Goal: Submit feedback/report problem

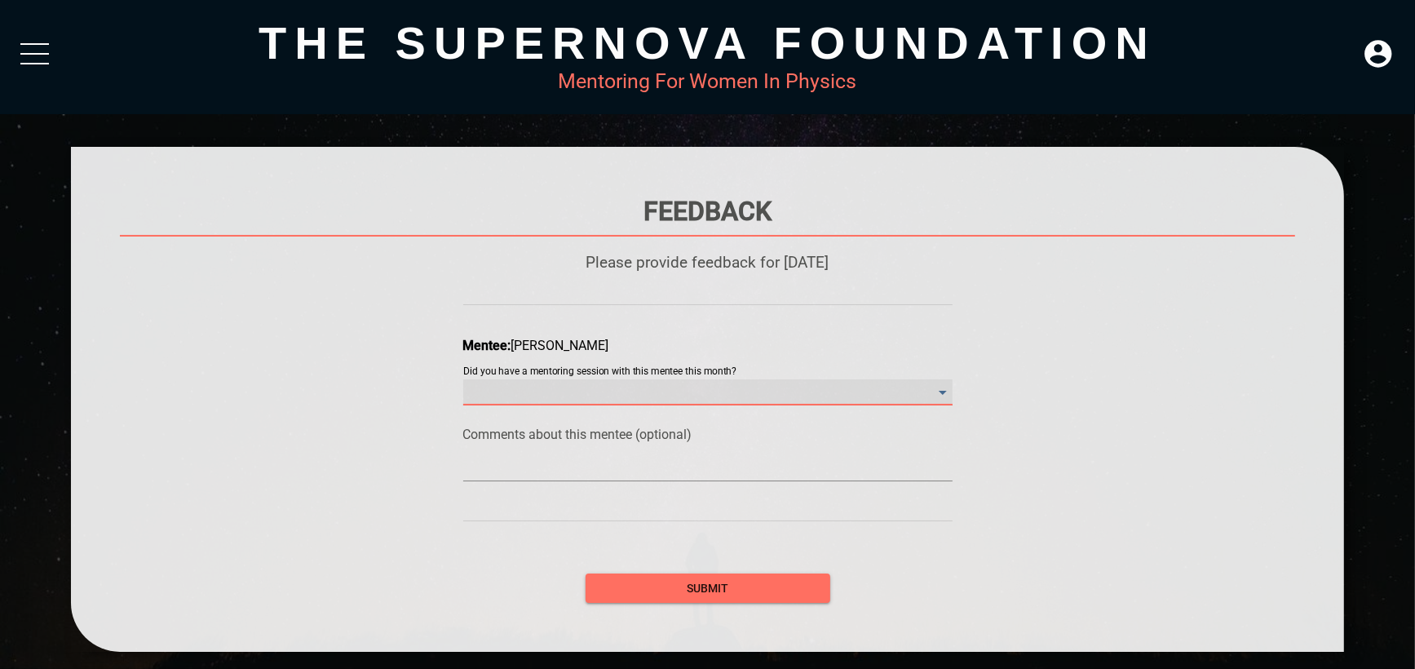
click at [659, 394] on month\? "​" at bounding box center [707, 392] width 489 height 26
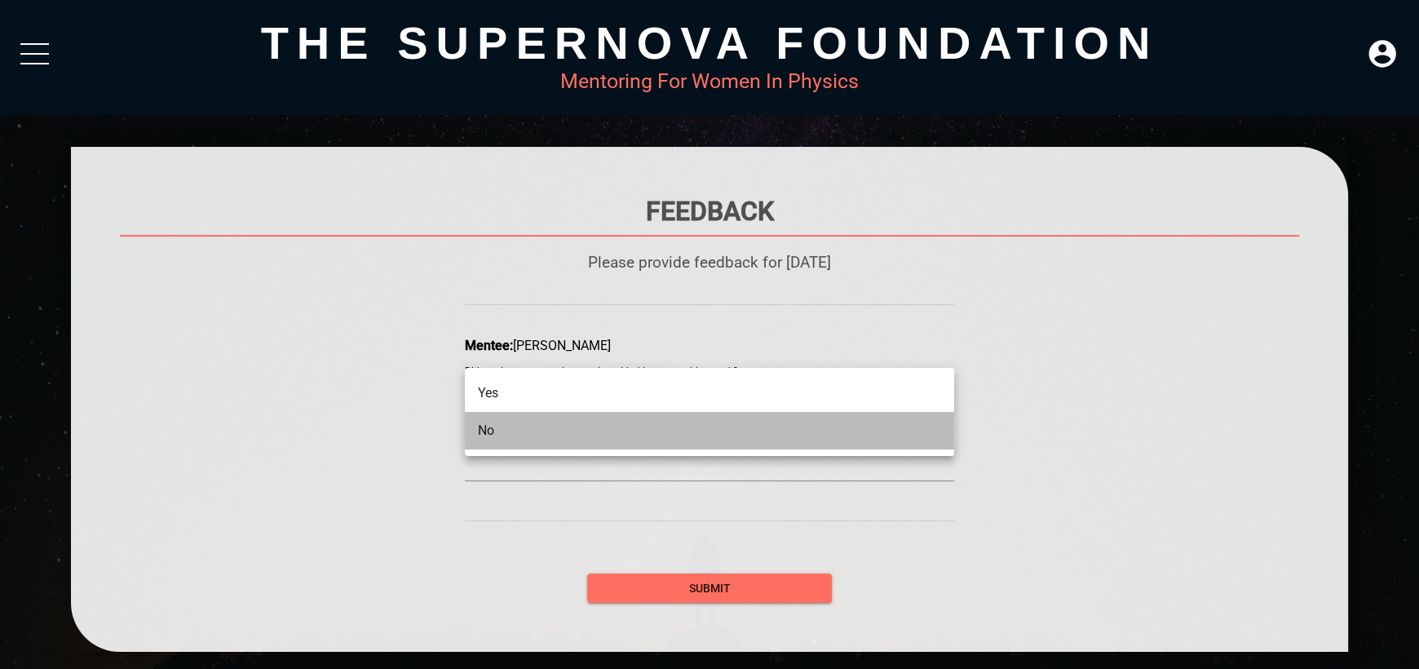
click at [650, 433] on li "No" at bounding box center [709, 431] width 489 height 38
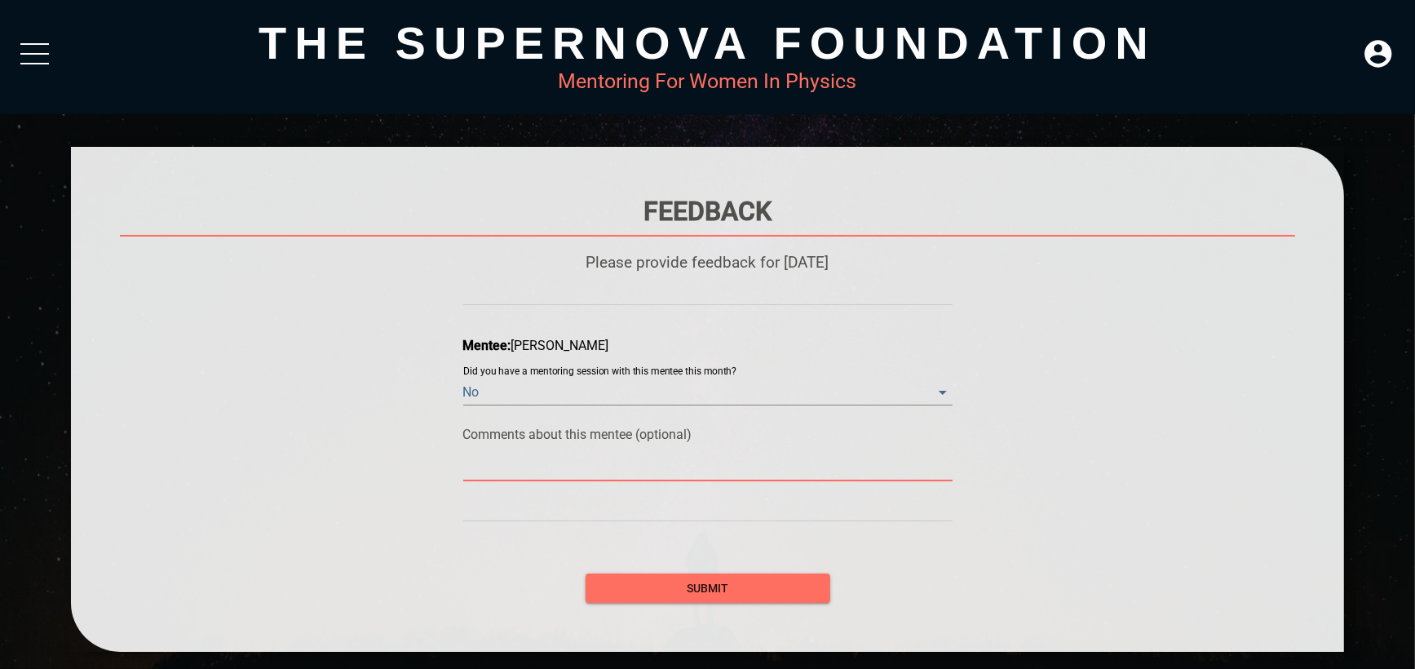
click at [643, 467] on textarea at bounding box center [707, 467] width 489 height 15
type textarea "W"
type textarea "Wa"
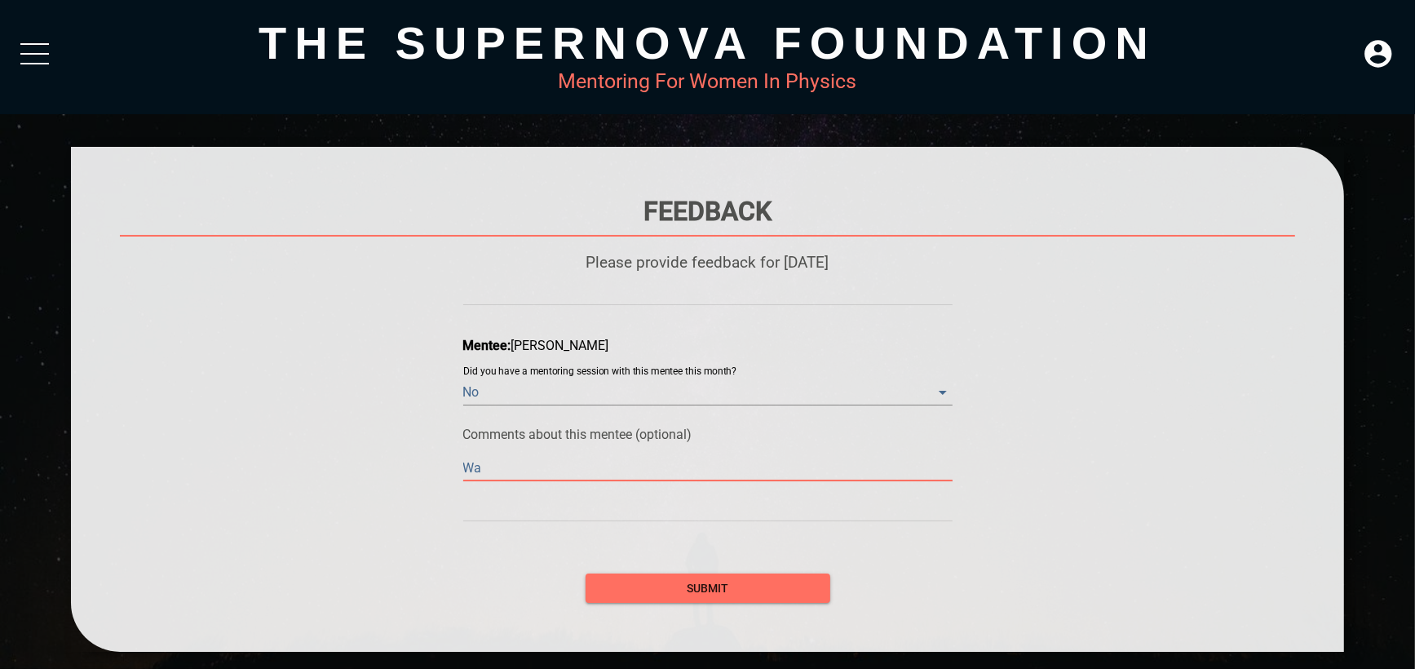
type textarea "Wai"
type textarea "Wait"
type textarea "Waiti"
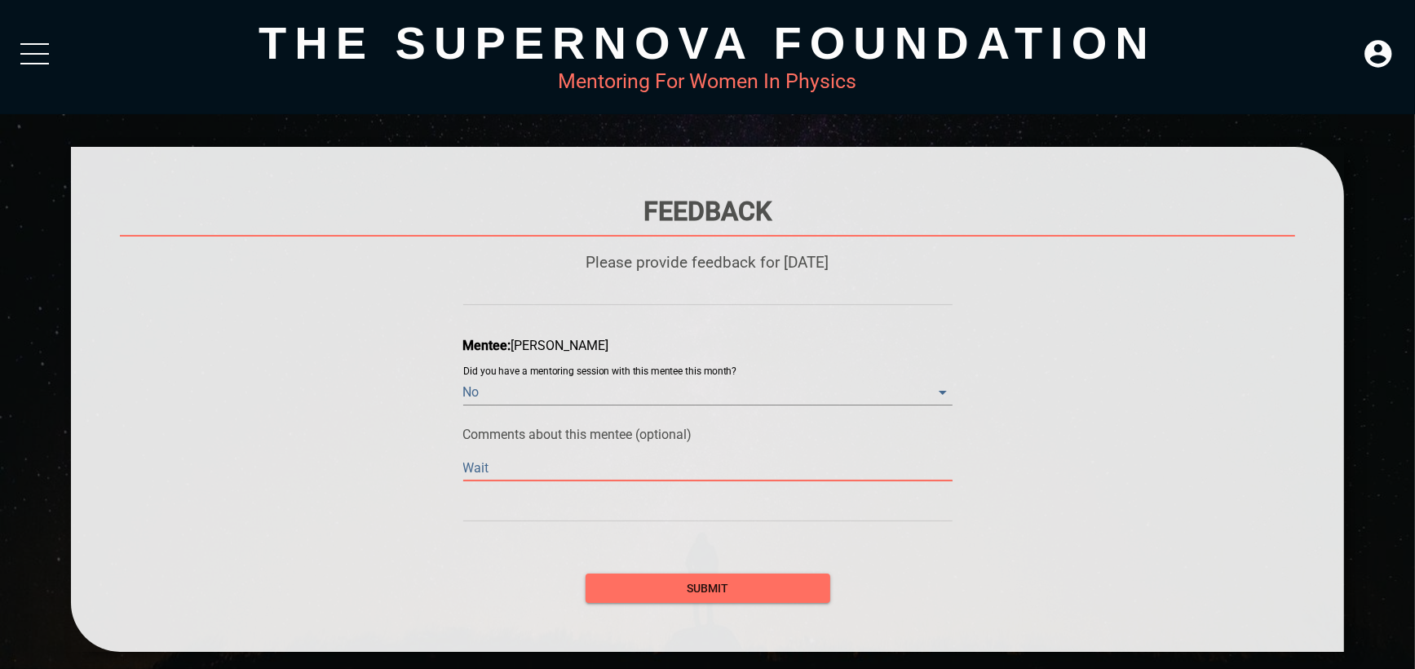
type textarea "Waiti"
type textarea "Waitin"
type textarea "Waiting"
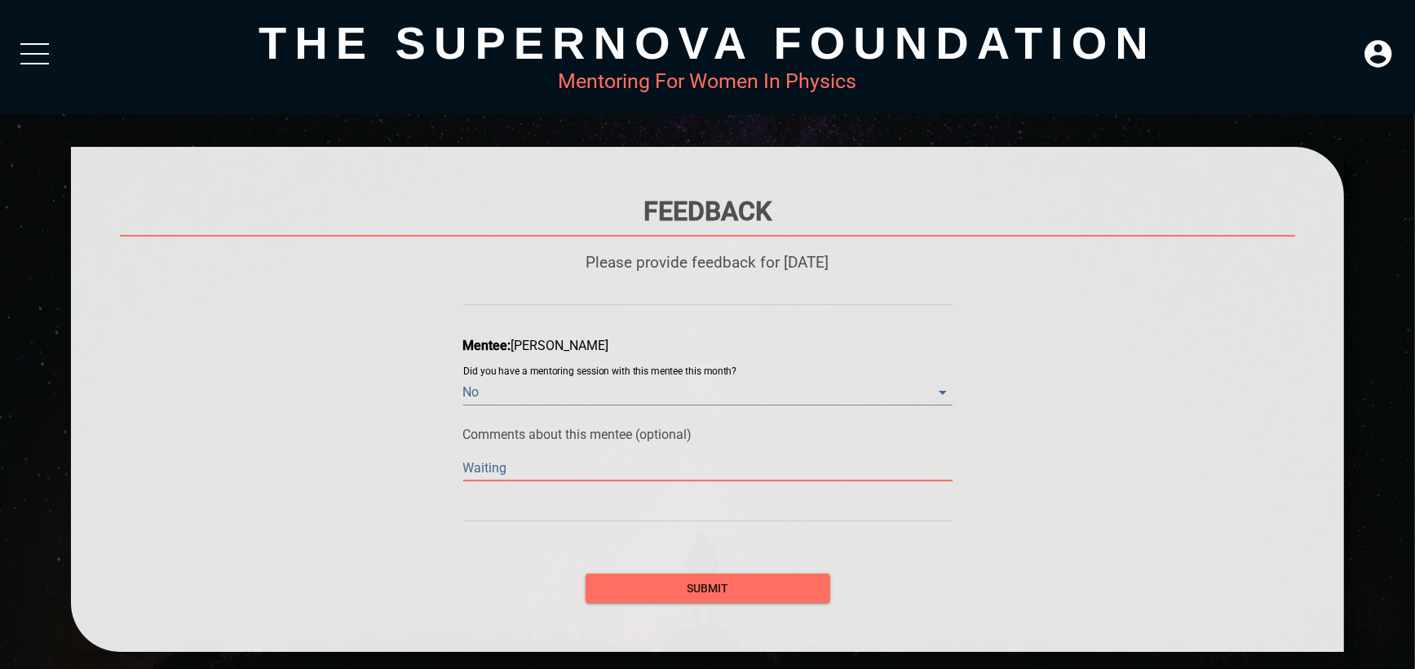
type textarea "Waiting"
type textarea "Waiting f"
type textarea "Waiting fo"
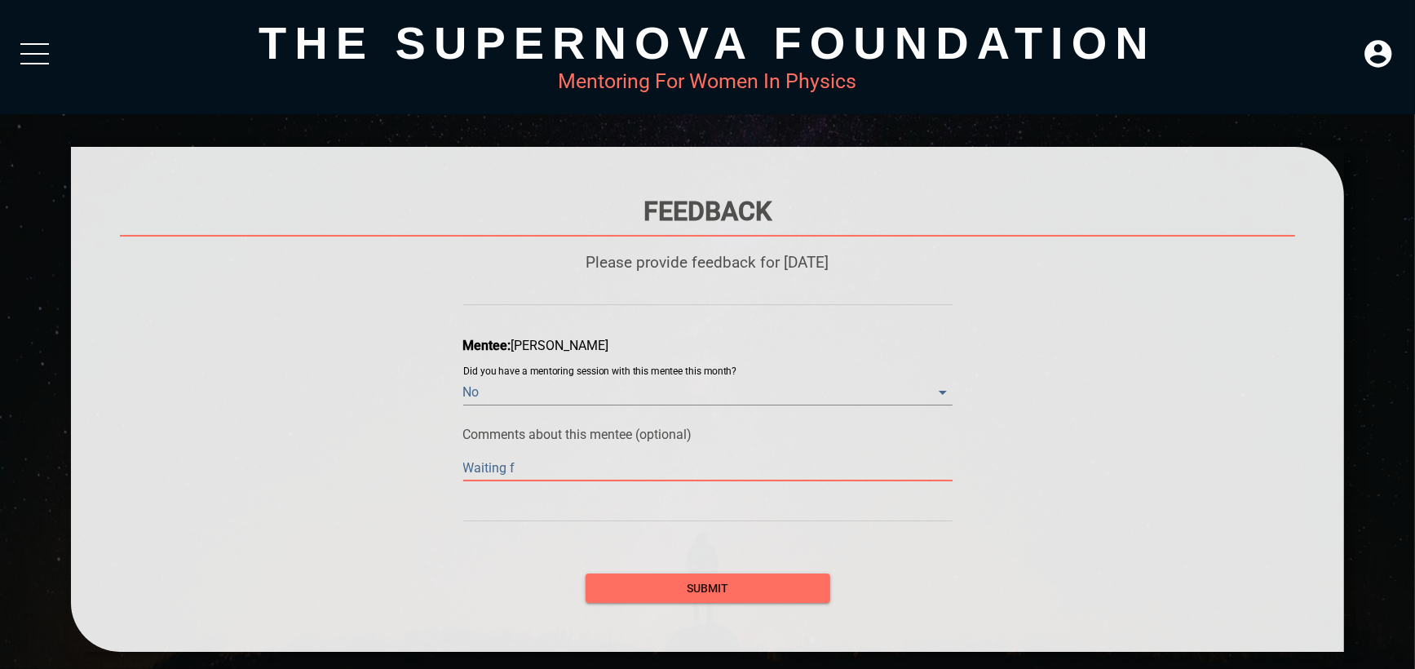
type textarea "Waiting fo"
type textarea "Waiting for"
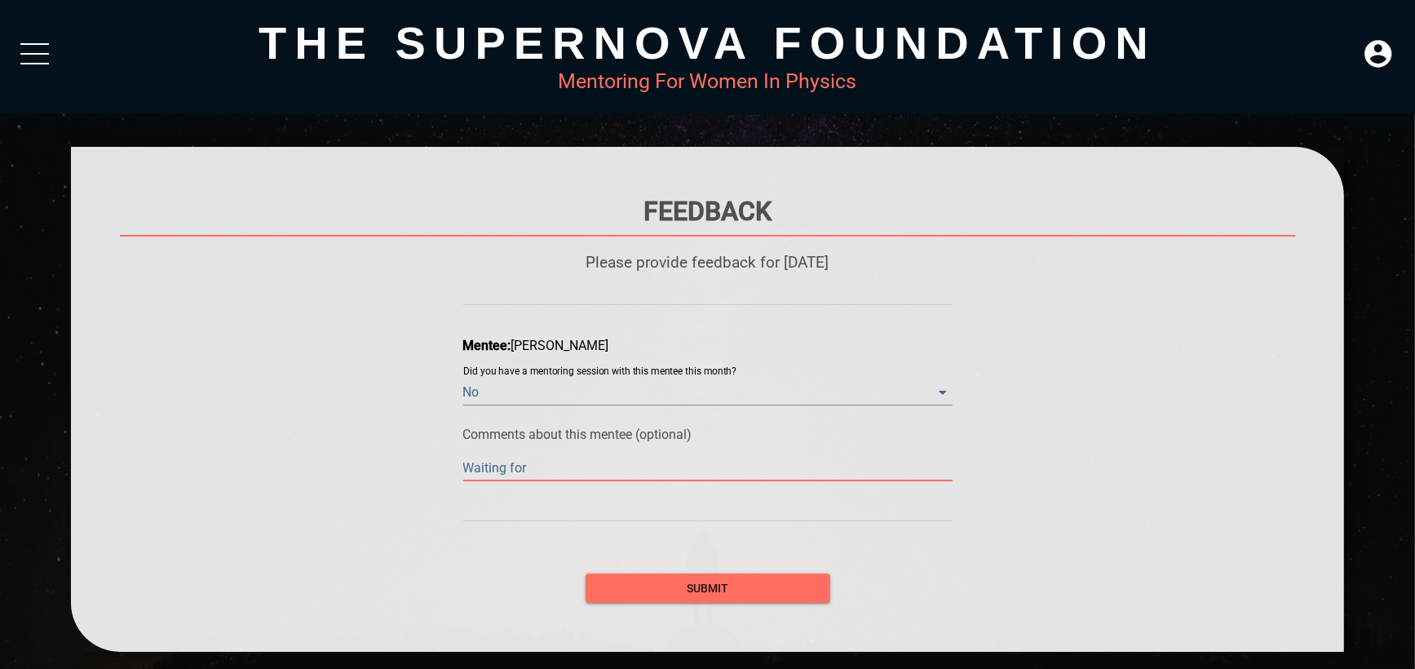
type textarea "Waiting for h"
type textarea "Waiting for he"
type textarea "Waiting for her"
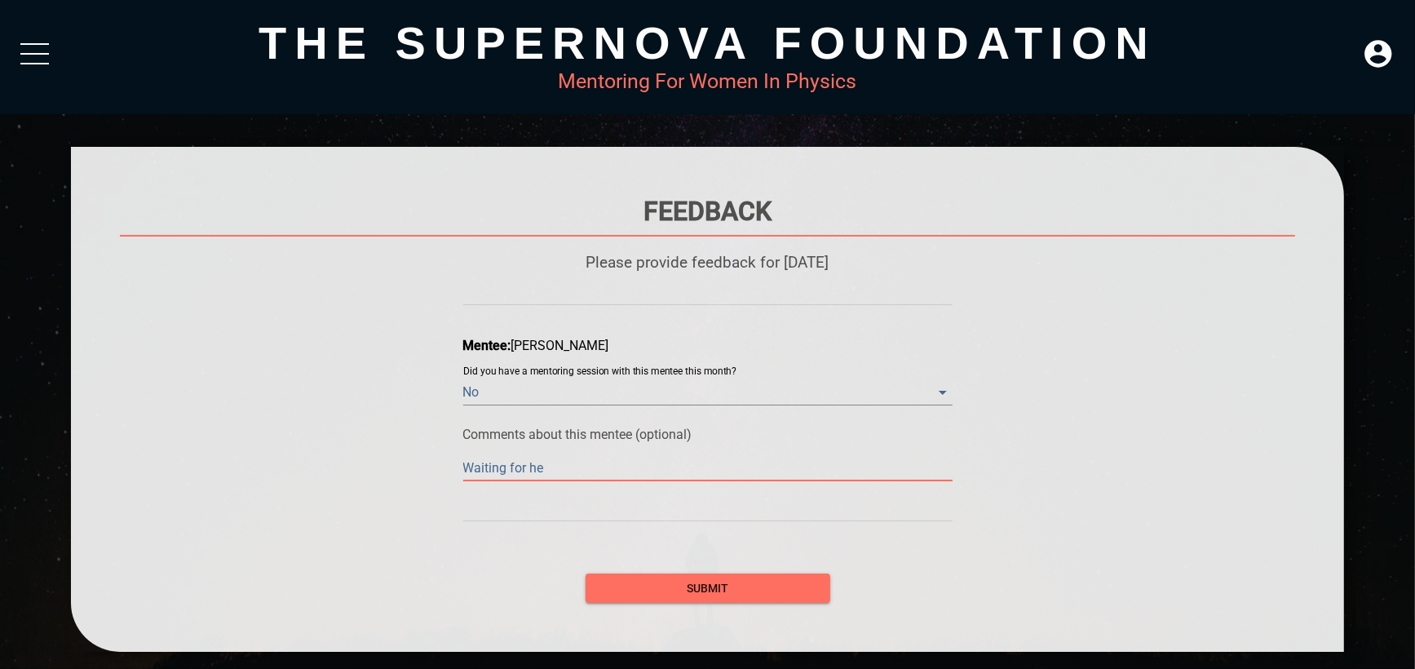
type textarea "Waiting for her"
type textarea "Waiting for her c"
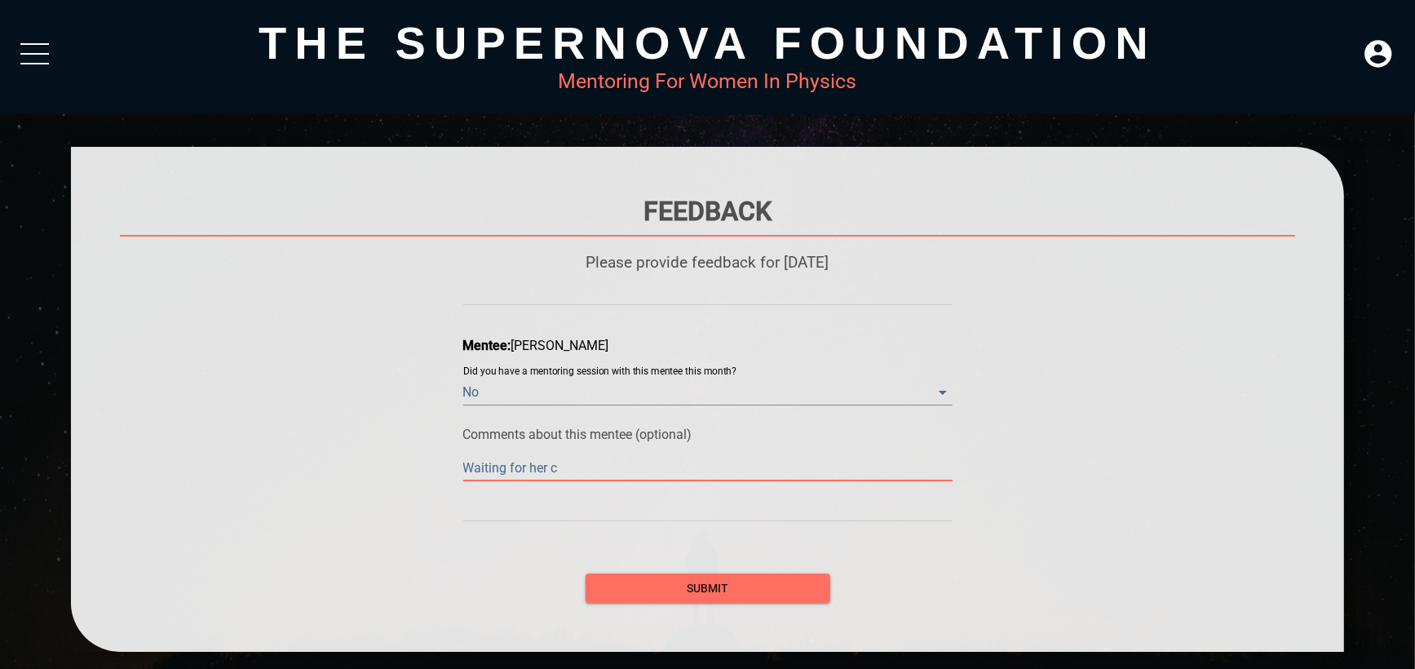
type textarea "Waiting for her co"
type textarea "Waiting for her con"
type textarea "Waiting for her cont"
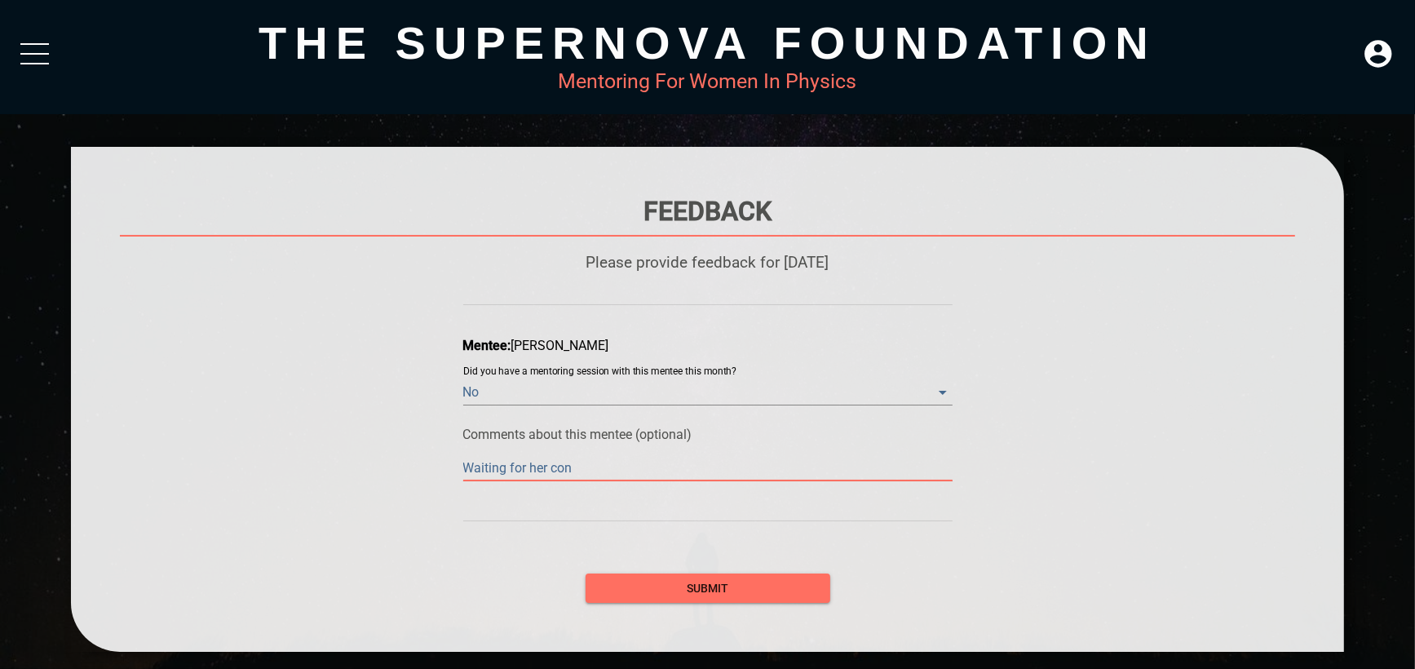
type textarea "Waiting for her cont"
type textarea "Waiting for her conta"
type textarea "Waiting for her contac"
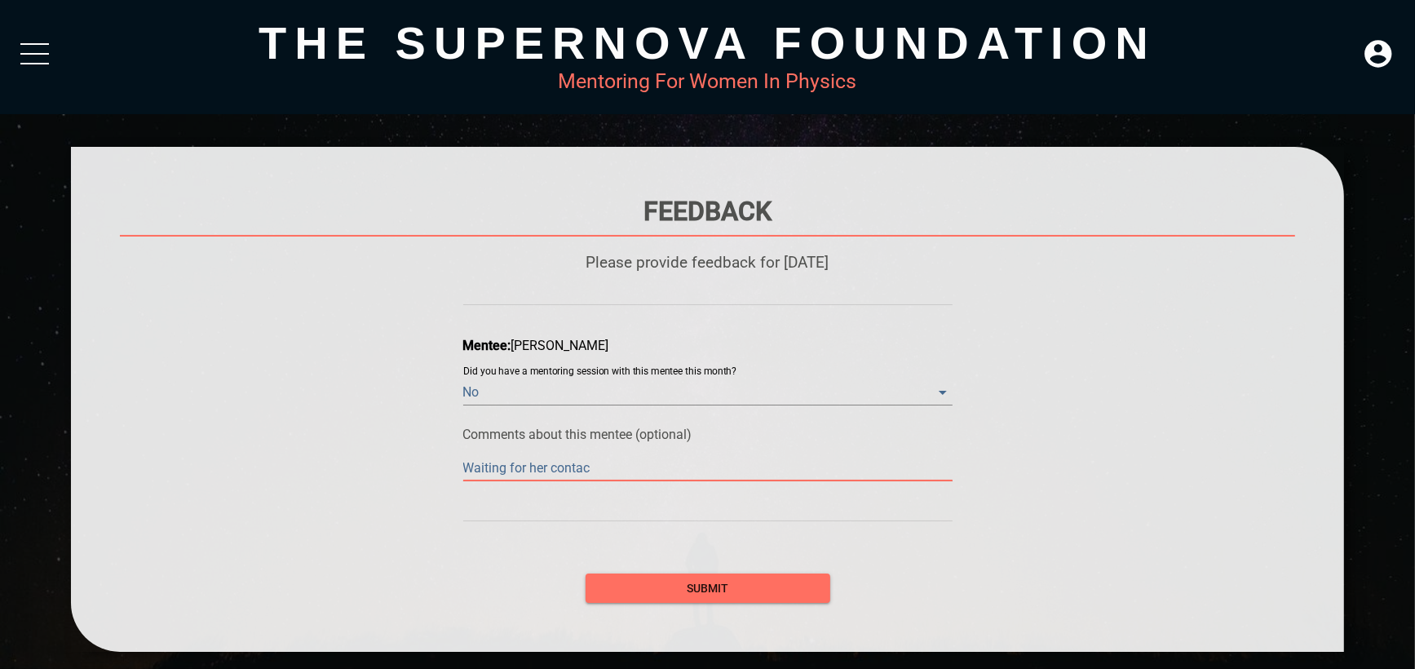
type textarea "Waiting for her contact"
type textarea "Waiting for her contact."
click at [673, 585] on span "submit" at bounding box center [708, 588] width 219 height 20
